Goal: Register for event/course

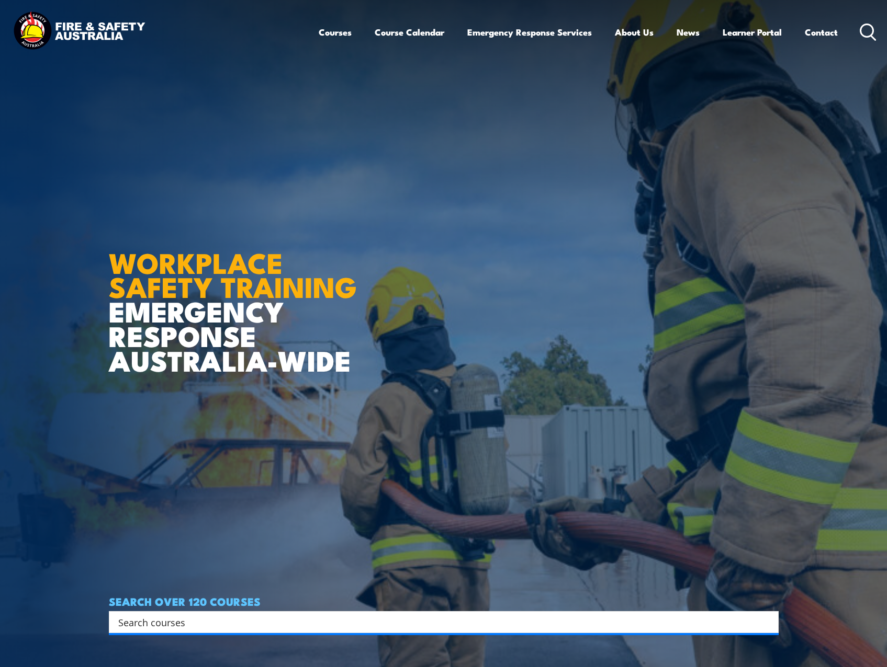
click at [401, 36] on link "Course Calendar" at bounding box center [410, 32] width 70 height 28
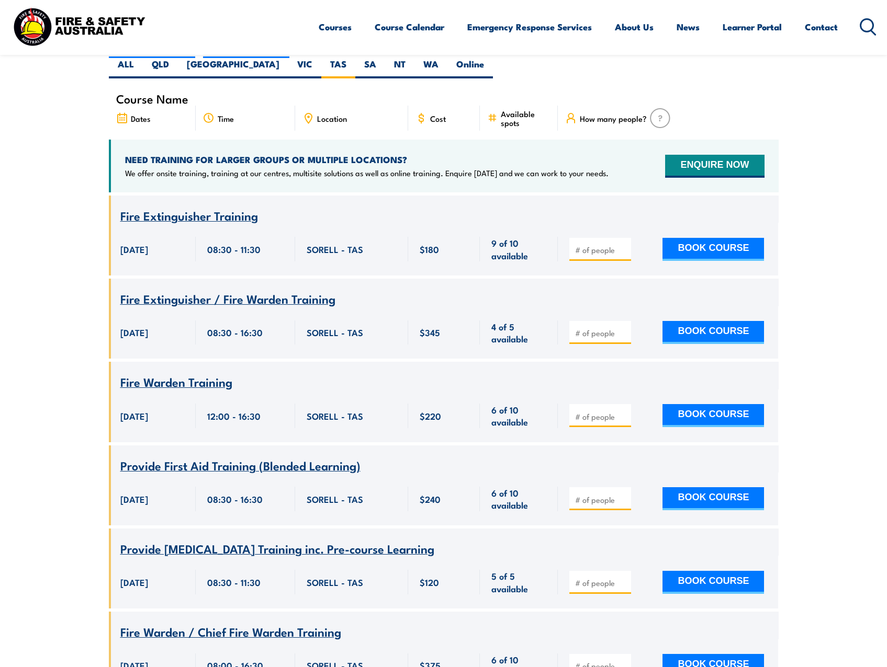
click at [822, 29] on link "Contact" at bounding box center [820, 27] width 33 height 28
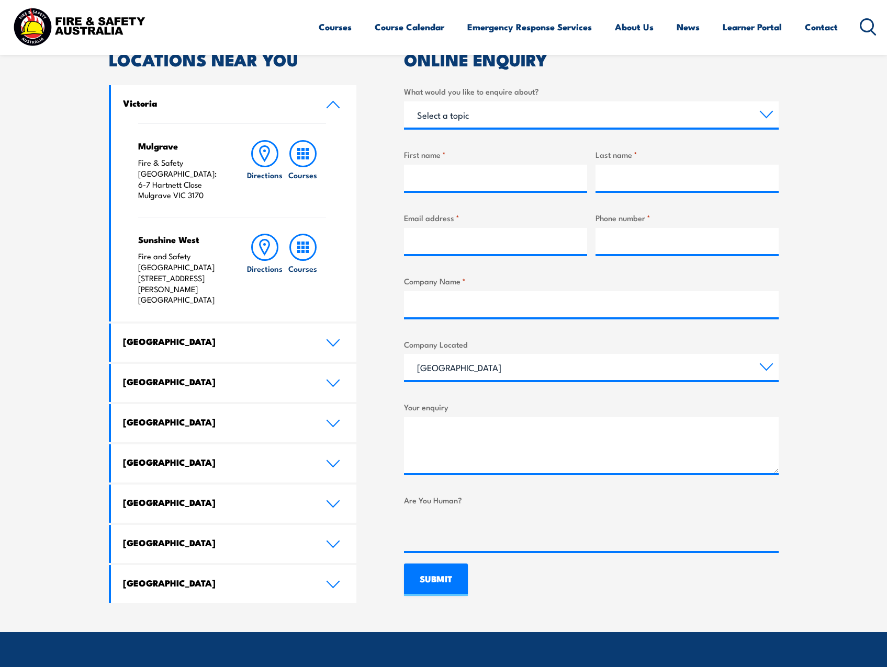
scroll to position [329, 0]
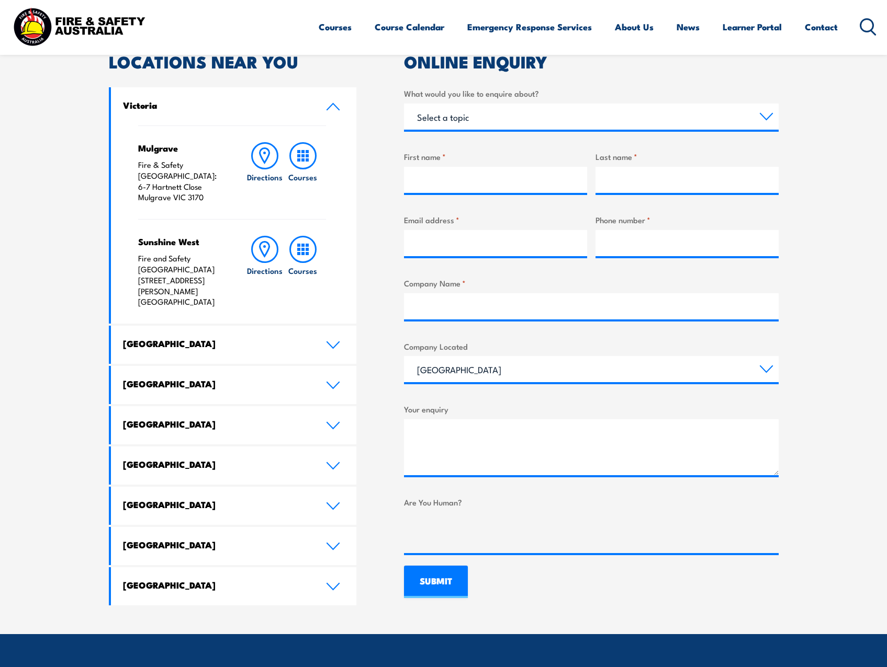
click at [337, 584] on icon at bounding box center [333, 587] width 12 height 6
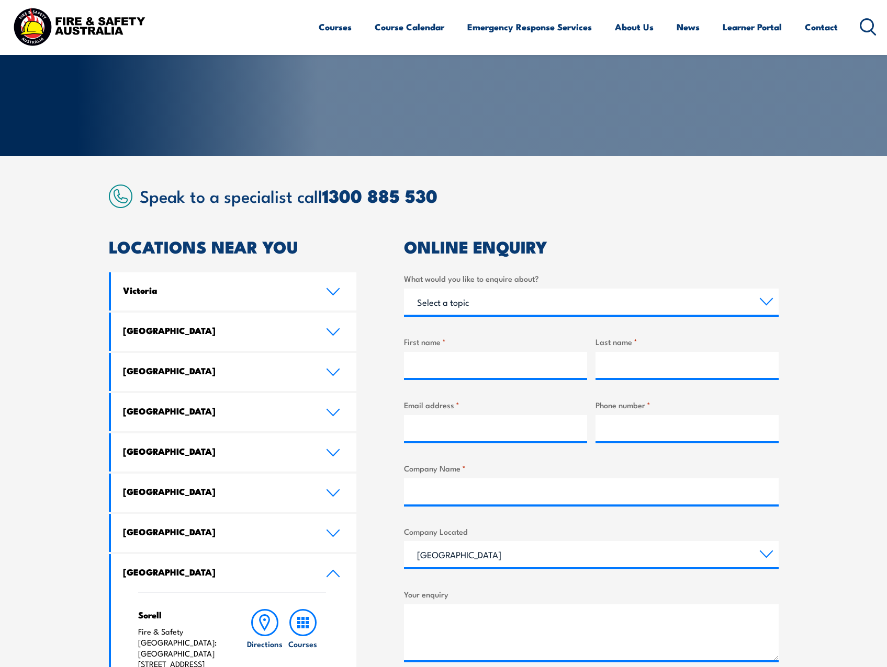
scroll to position [138, 0]
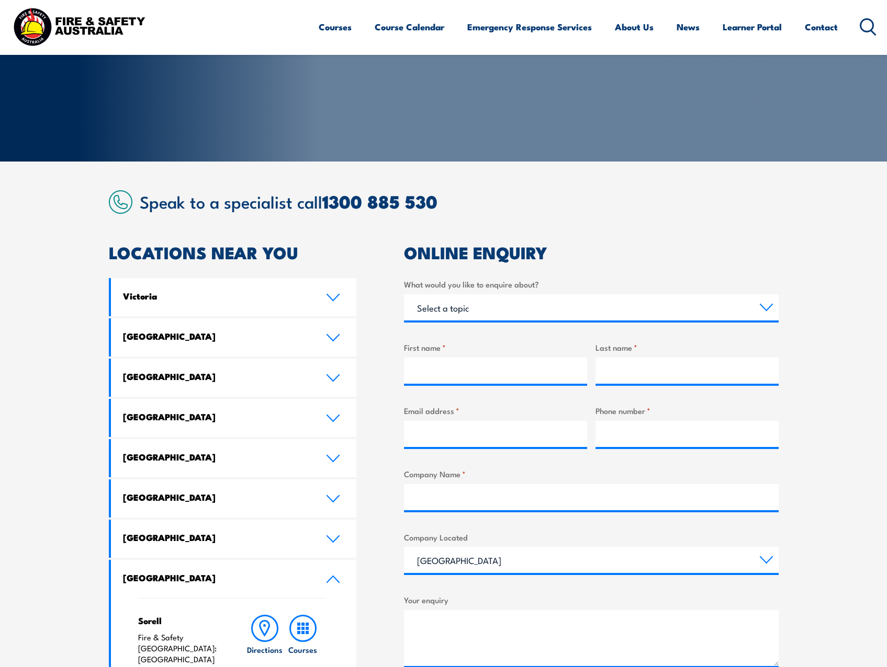
click at [415, 29] on link "Course Calendar" at bounding box center [410, 27] width 70 height 28
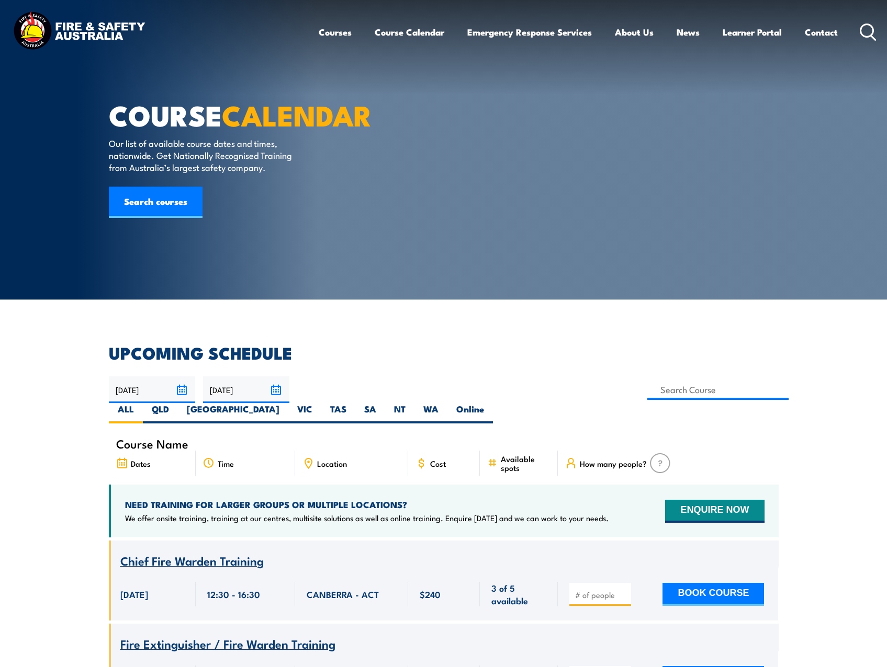
click at [355, 403] on label "TAS" at bounding box center [338, 413] width 34 height 20
click at [353, 403] on input "TAS" at bounding box center [349, 406] width 7 height 7
radio input "true"
